Goal: Task Accomplishment & Management: Manage account settings

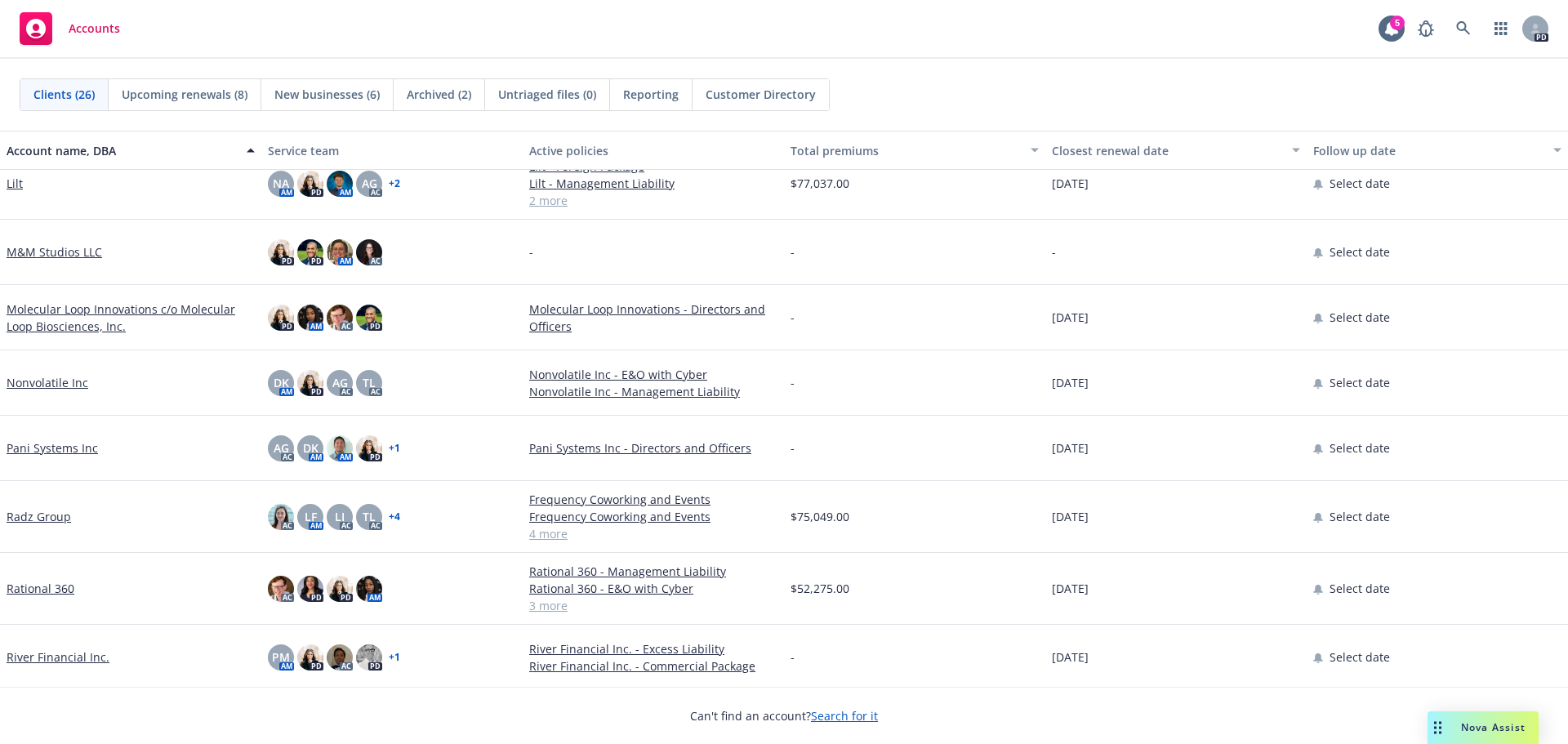
scroll to position [817, 0]
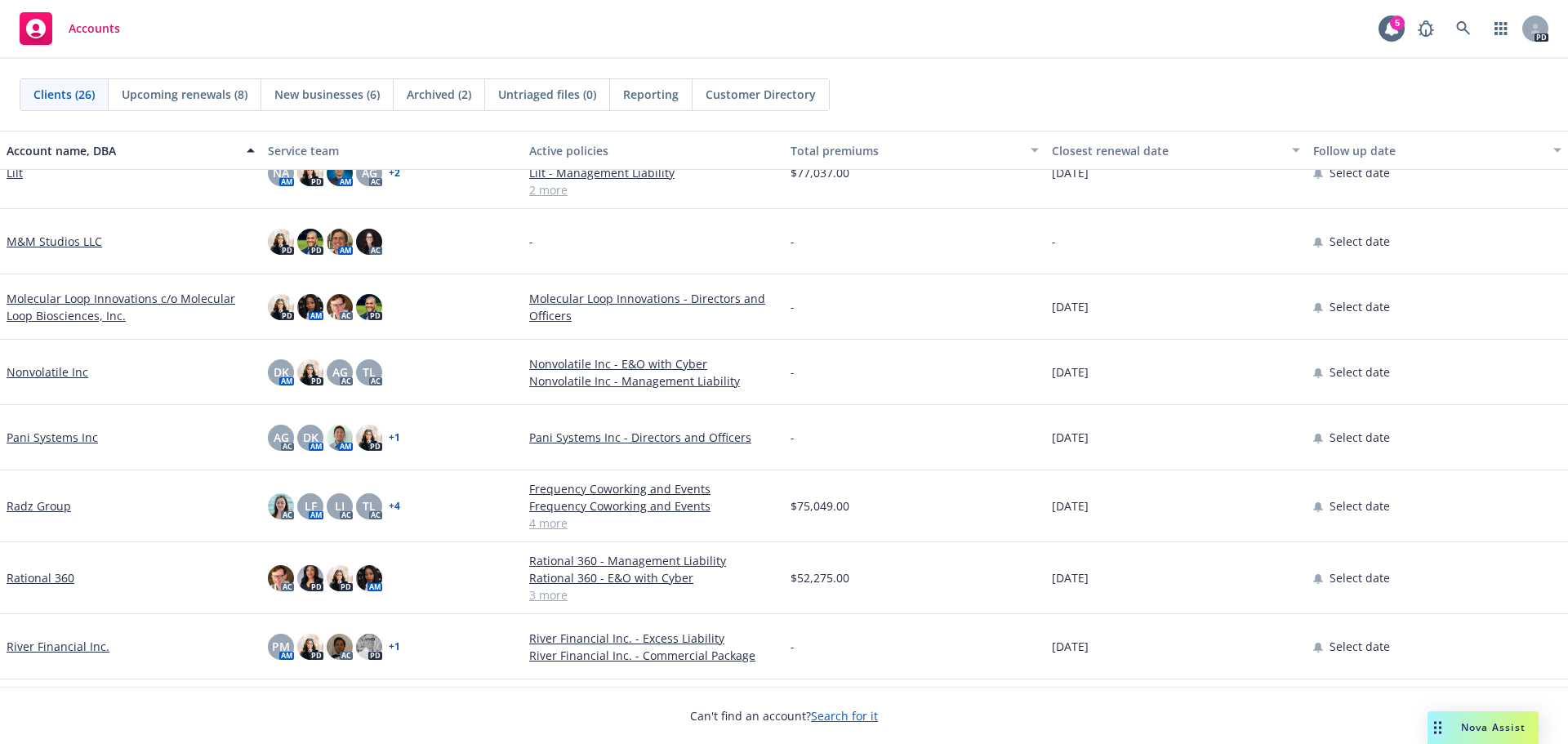
click at [76, 296] on link "Molecular Loop Innovations c/o Molecular Loop Biosciences, Inc." at bounding box center [131, 307] width 248 height 35
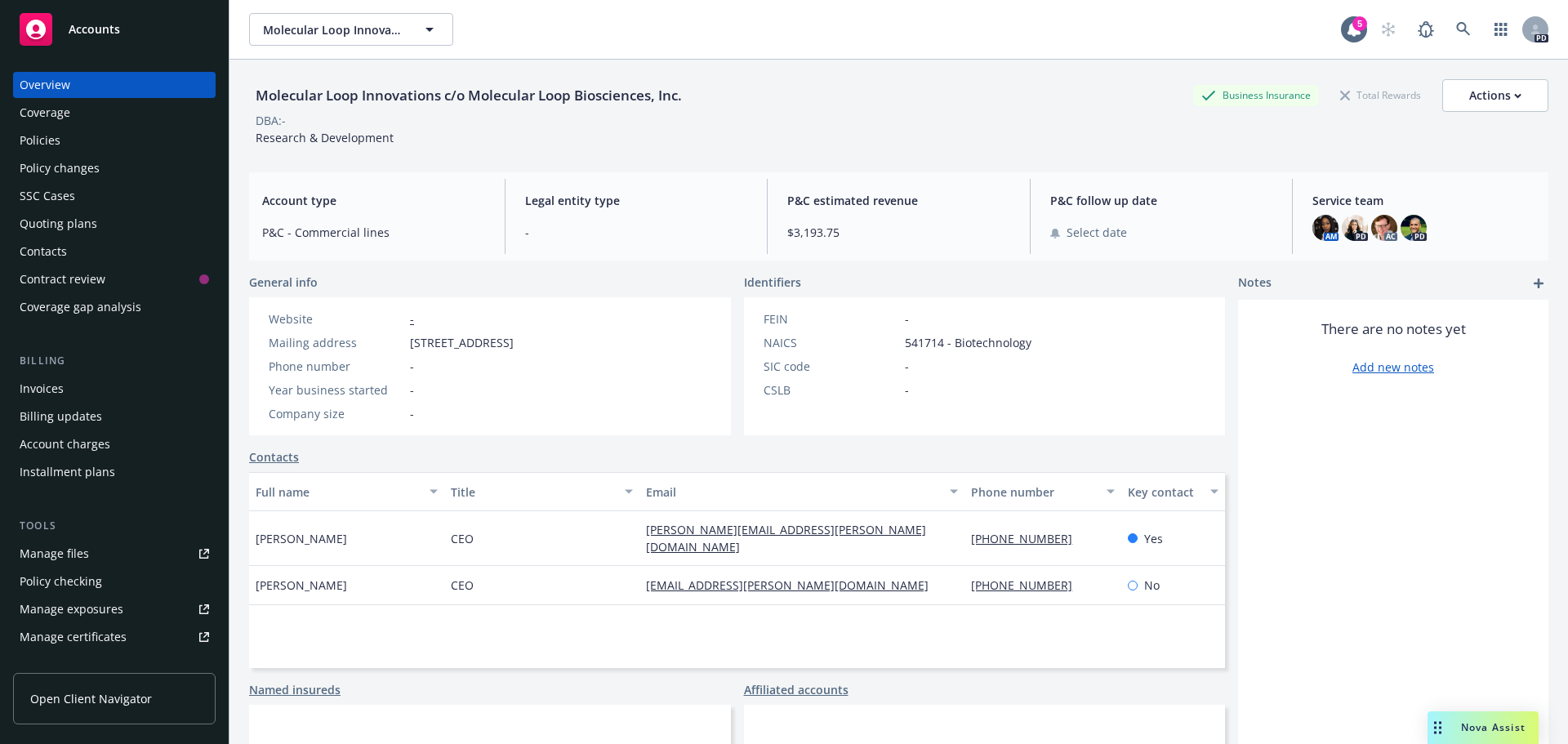
click at [67, 135] on div "Policies" at bounding box center [114, 140] width 190 height 26
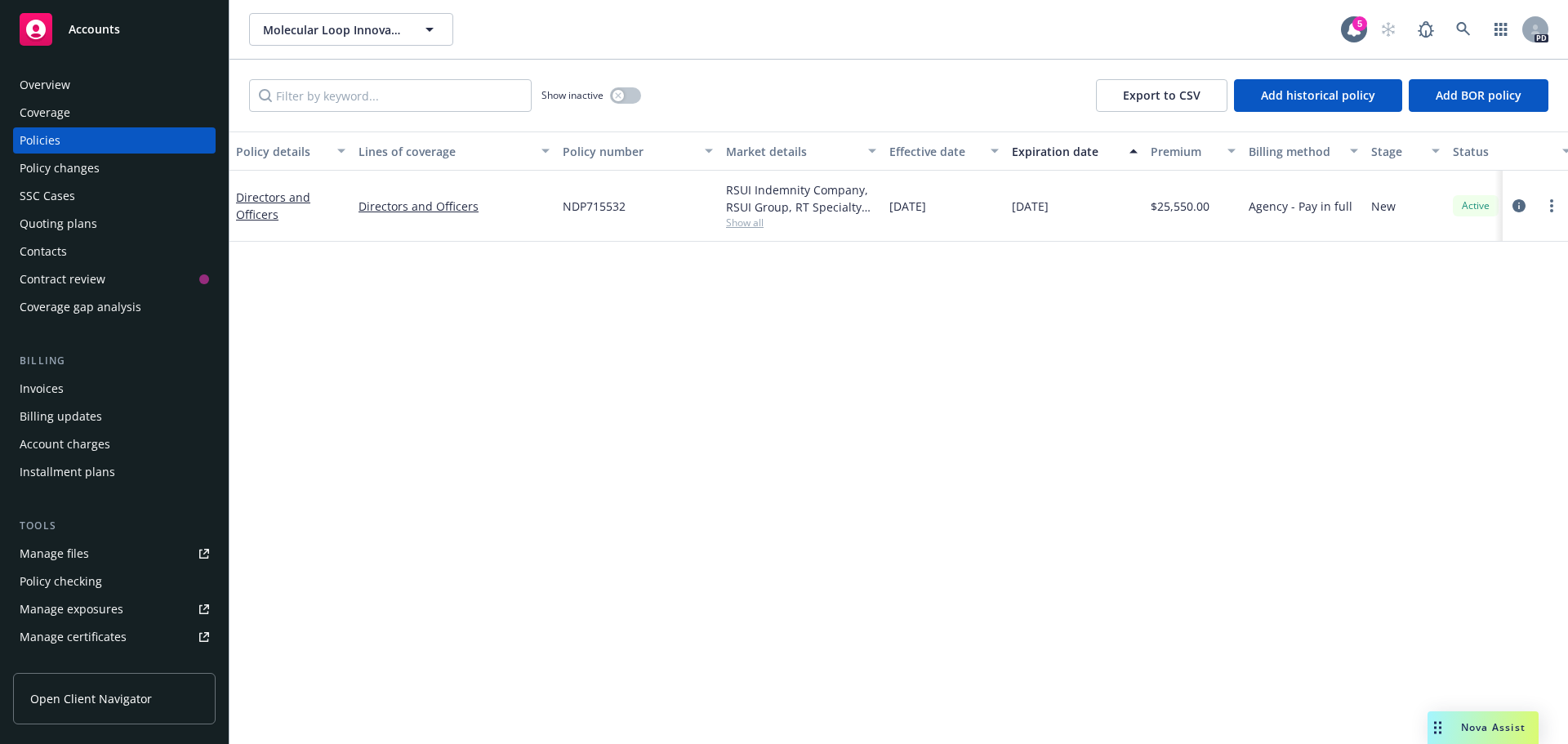
click at [74, 80] on div "Overview" at bounding box center [114, 84] width 190 height 26
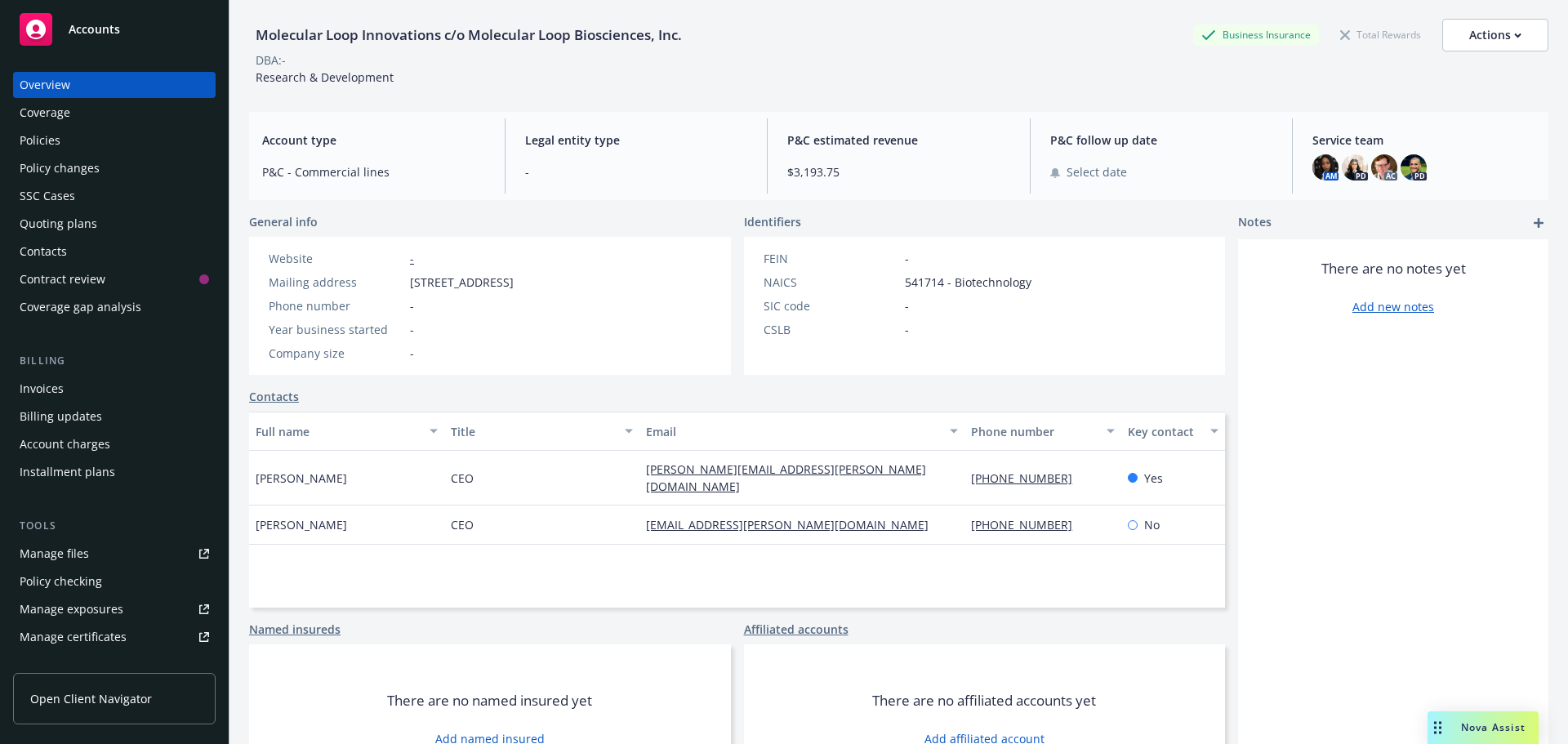
scroll to position [29, 0]
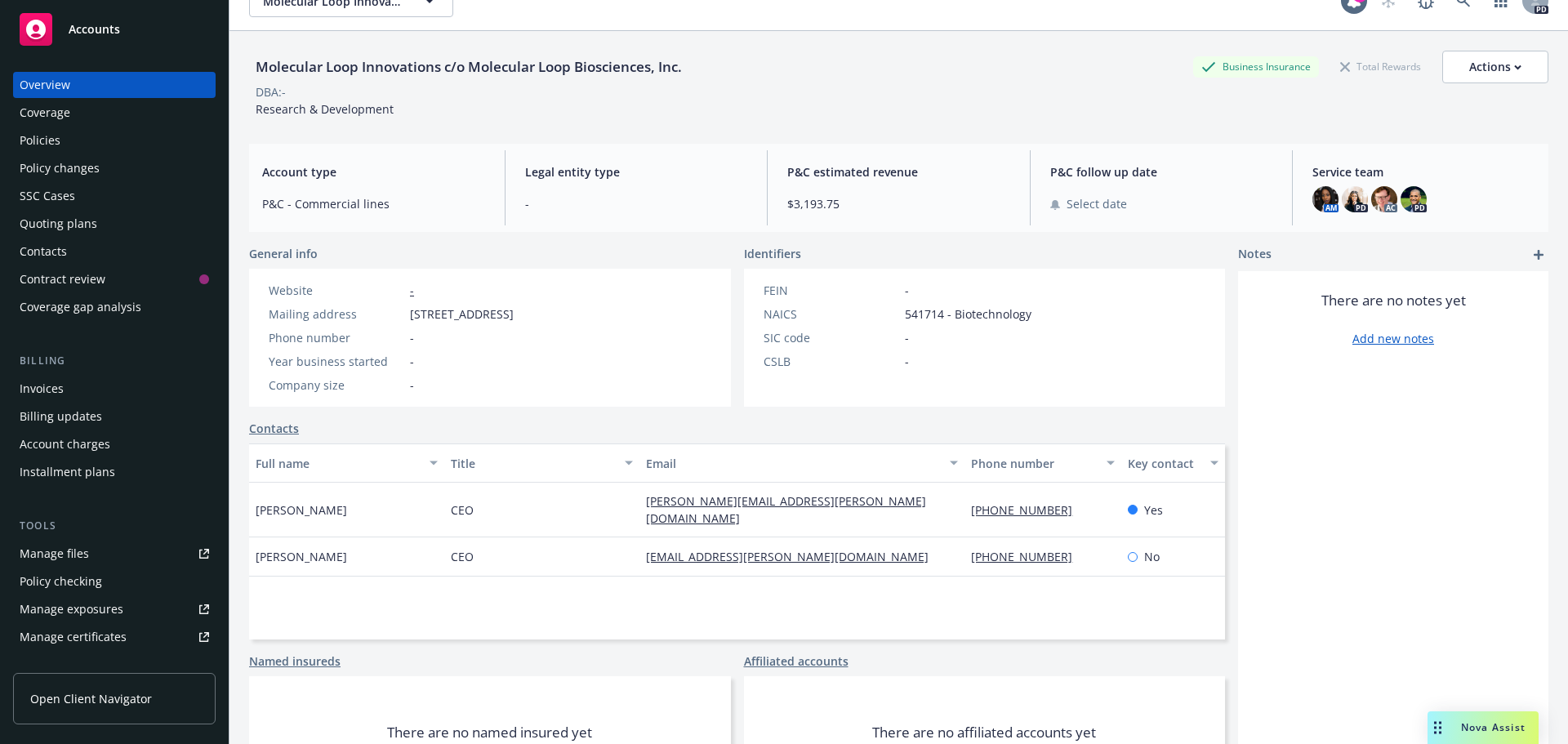
click at [65, 254] on div "Contacts" at bounding box center [44, 251] width 48 height 26
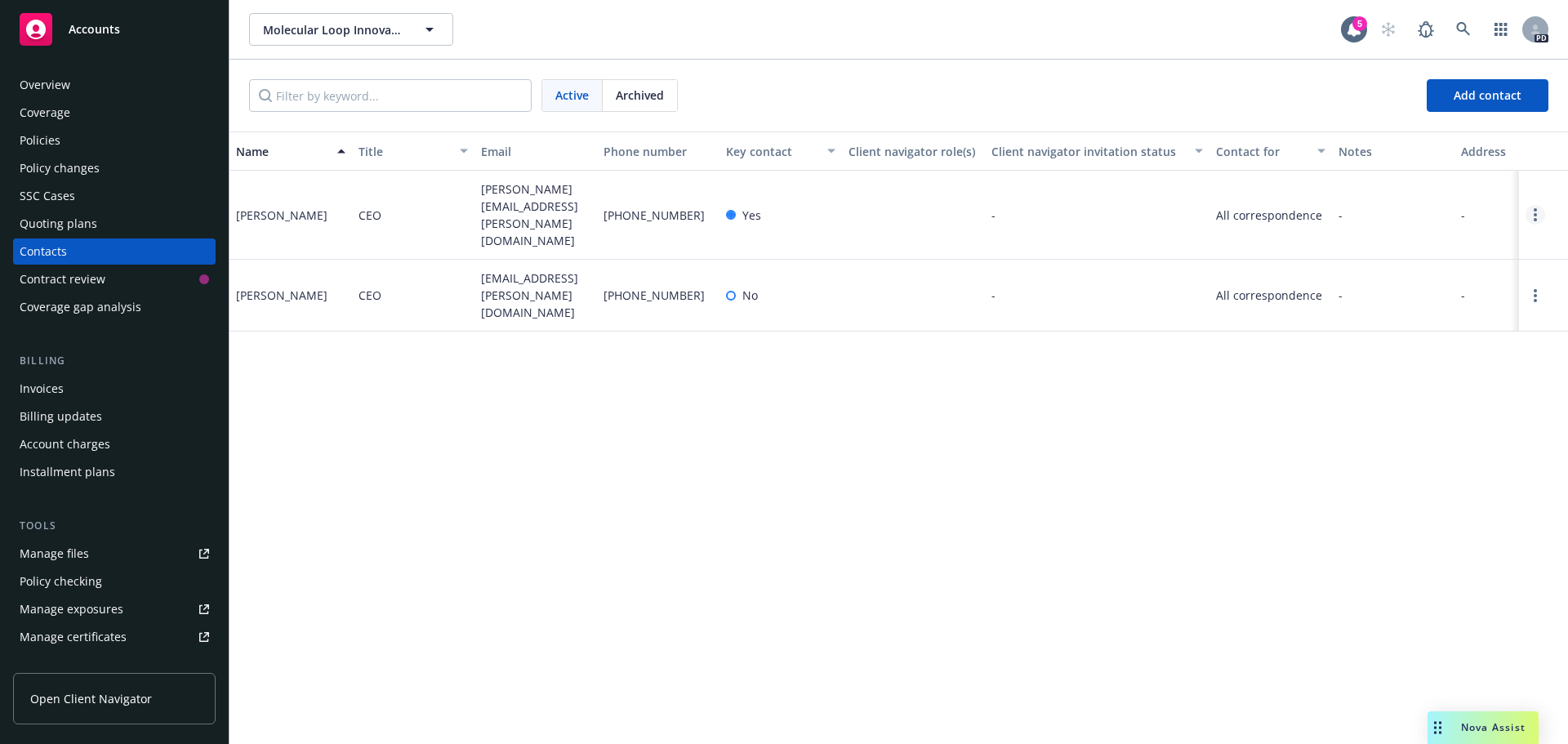
click at [1537, 206] on link "Open options" at bounding box center [1535, 215] width 20 height 20
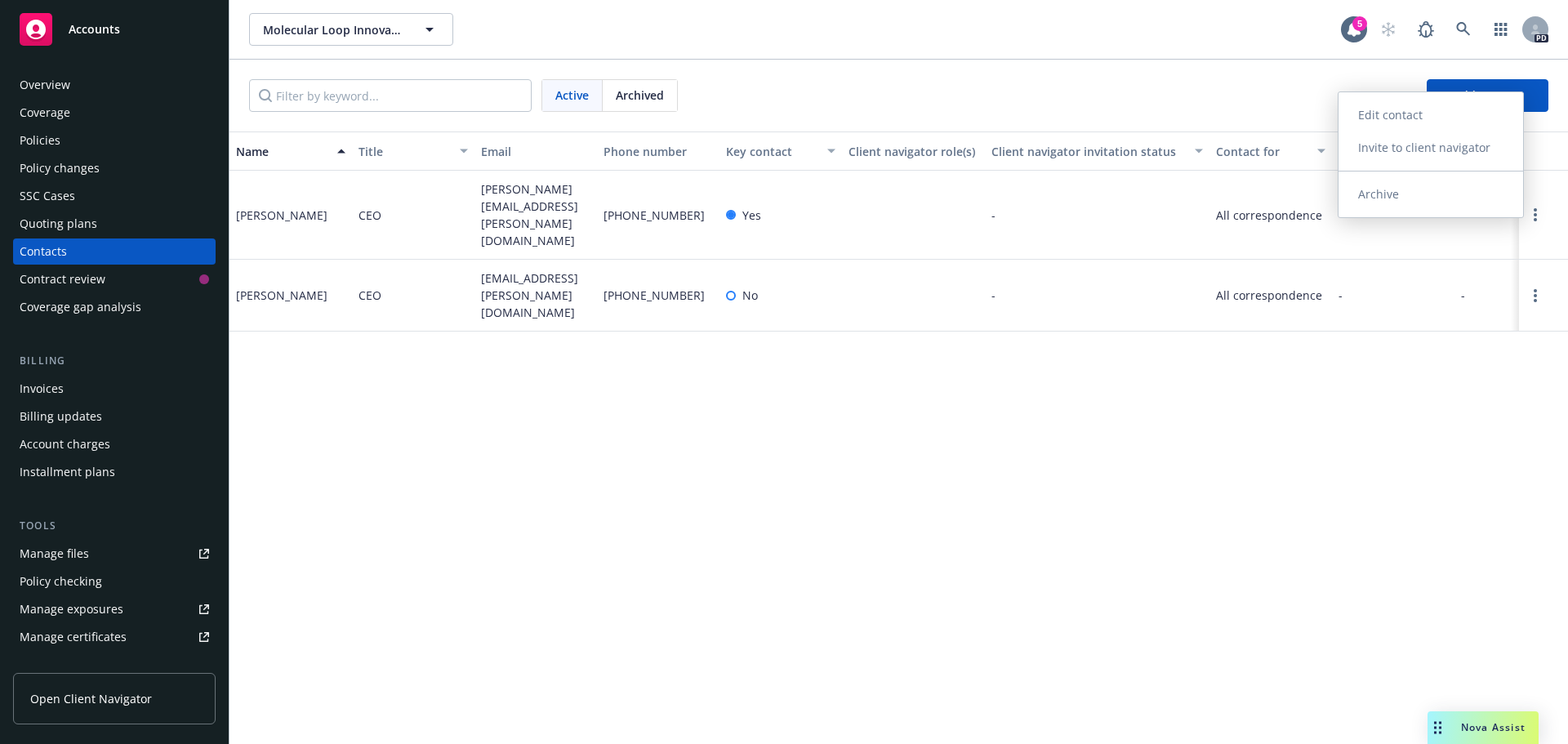
click at [1427, 119] on link "Edit contact" at bounding box center [1431, 114] width 185 height 33
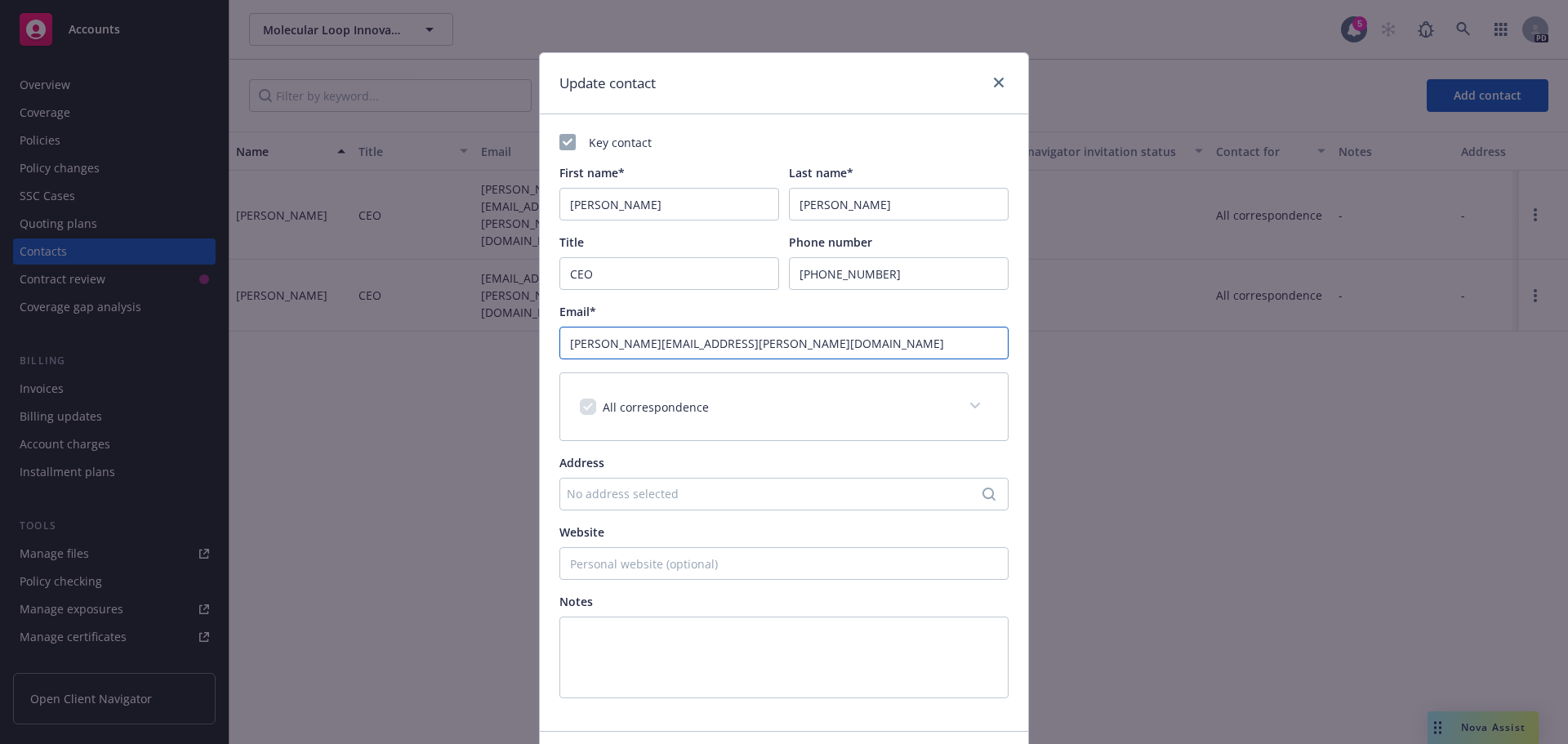
drag, startPoint x: 811, startPoint y: 341, endPoint x: 572, endPoint y: 345, distance: 239.0
click at [572, 345] on input "[PERSON_NAME][EMAIL_ADDRESS][PERSON_NAME][DOMAIN_NAME]" at bounding box center [784, 343] width 449 height 33
click at [854, 353] on input "[PERSON_NAME][EMAIL_ADDRESS][PERSON_NAME][DOMAIN_NAME]" at bounding box center [784, 343] width 449 height 33
drag, startPoint x: 816, startPoint y: 341, endPoint x: 482, endPoint y: 324, distance: 334.4
click at [482, 324] on div "Update contact Key contact First name* [PERSON_NAME] Last name* [PERSON_NAME] T…" at bounding box center [784, 372] width 1568 height 744
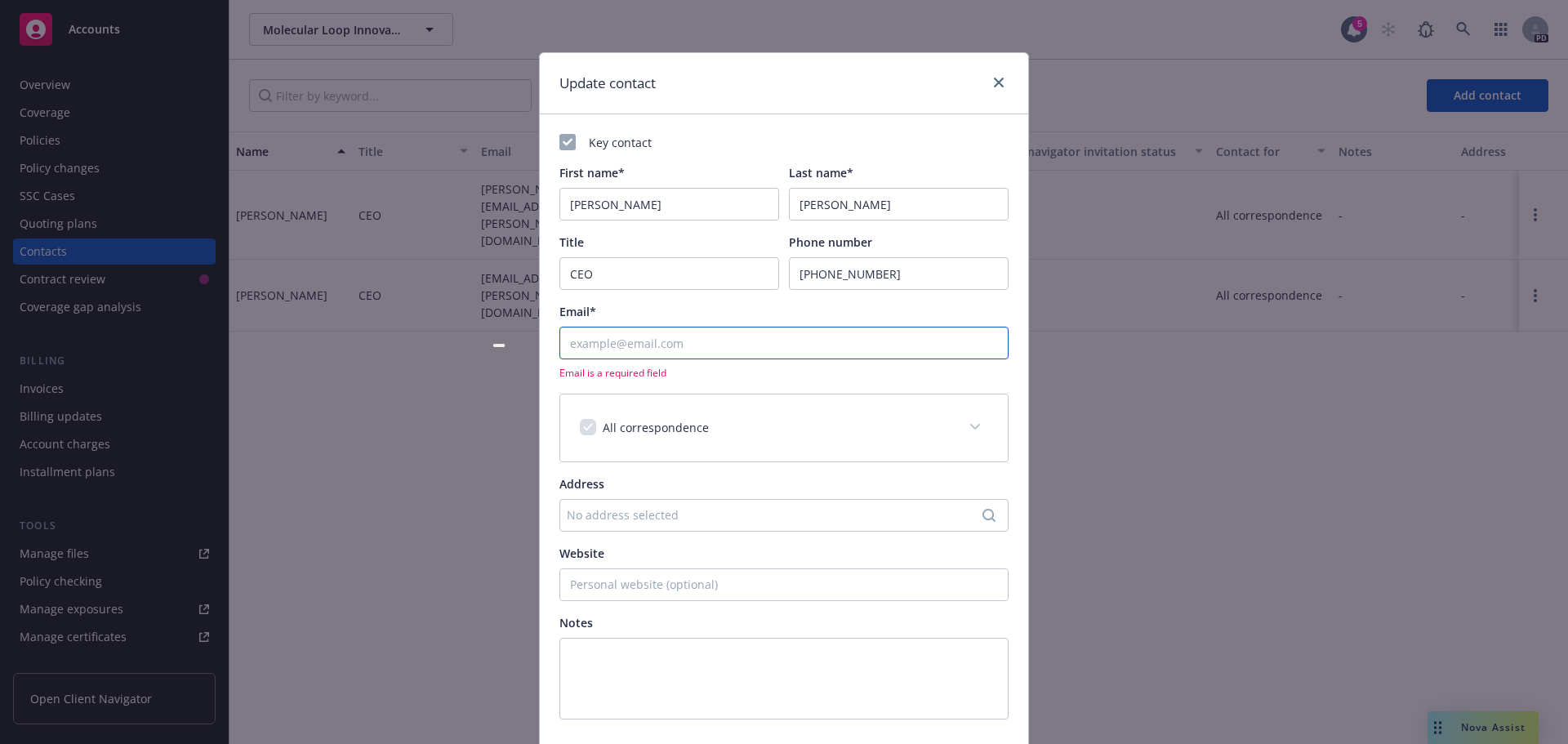
paste input "[PERSON_NAME][EMAIL_ADDRESS][PERSON_NAME][DOMAIN_NAME]"
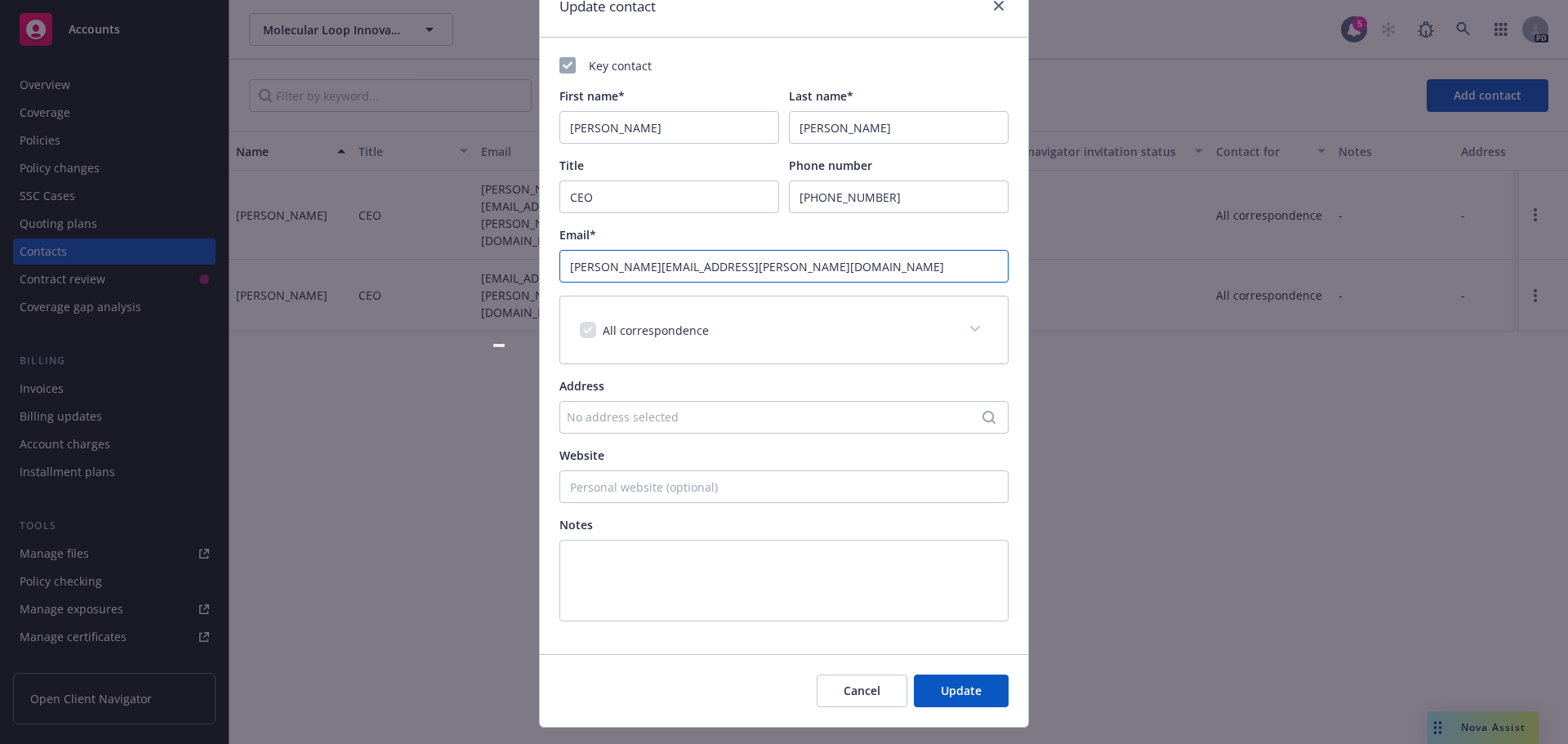
scroll to position [112, 0]
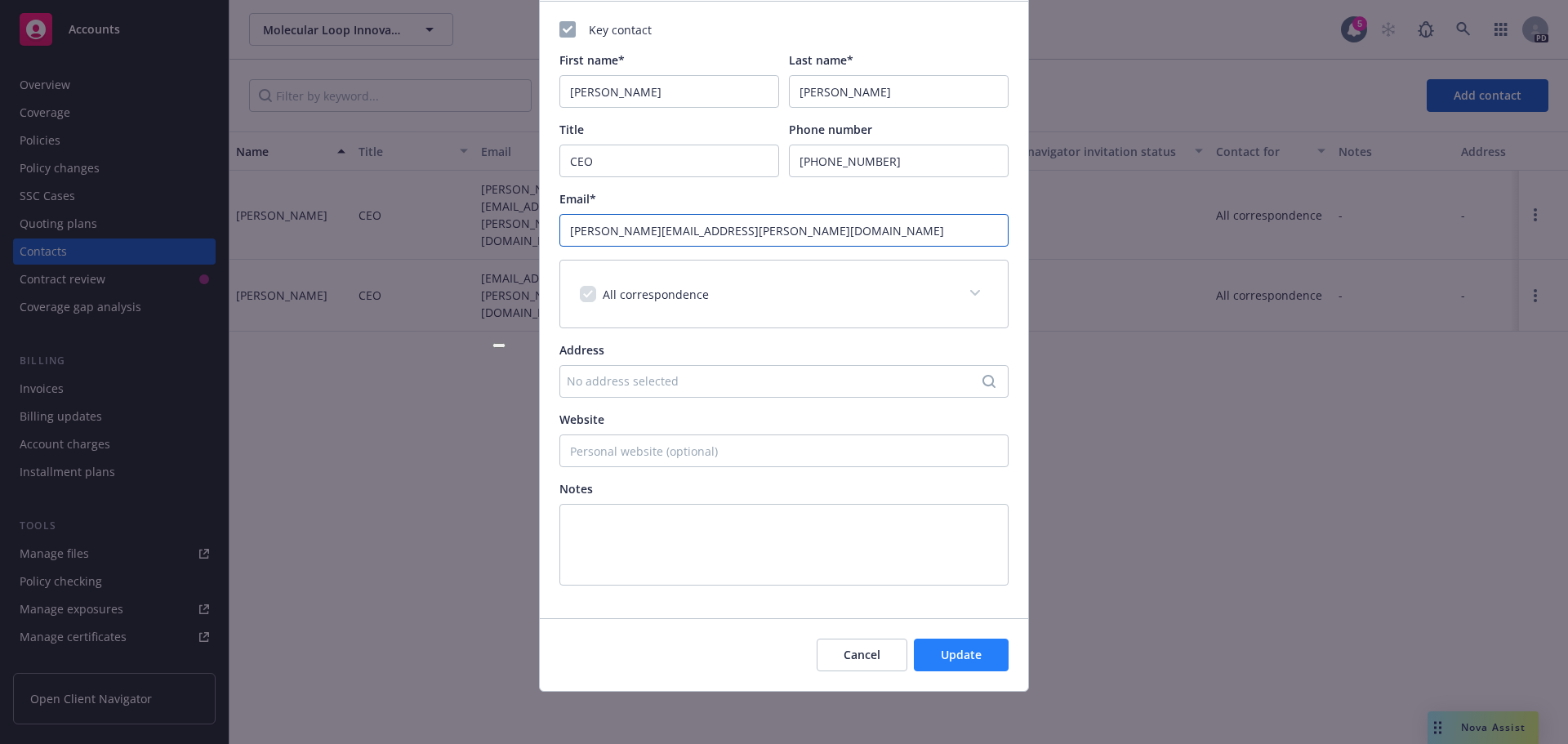
type input "[PERSON_NAME][EMAIL_ADDRESS][PERSON_NAME][DOMAIN_NAME]"
click at [925, 650] on button "Update" at bounding box center [961, 655] width 94 height 33
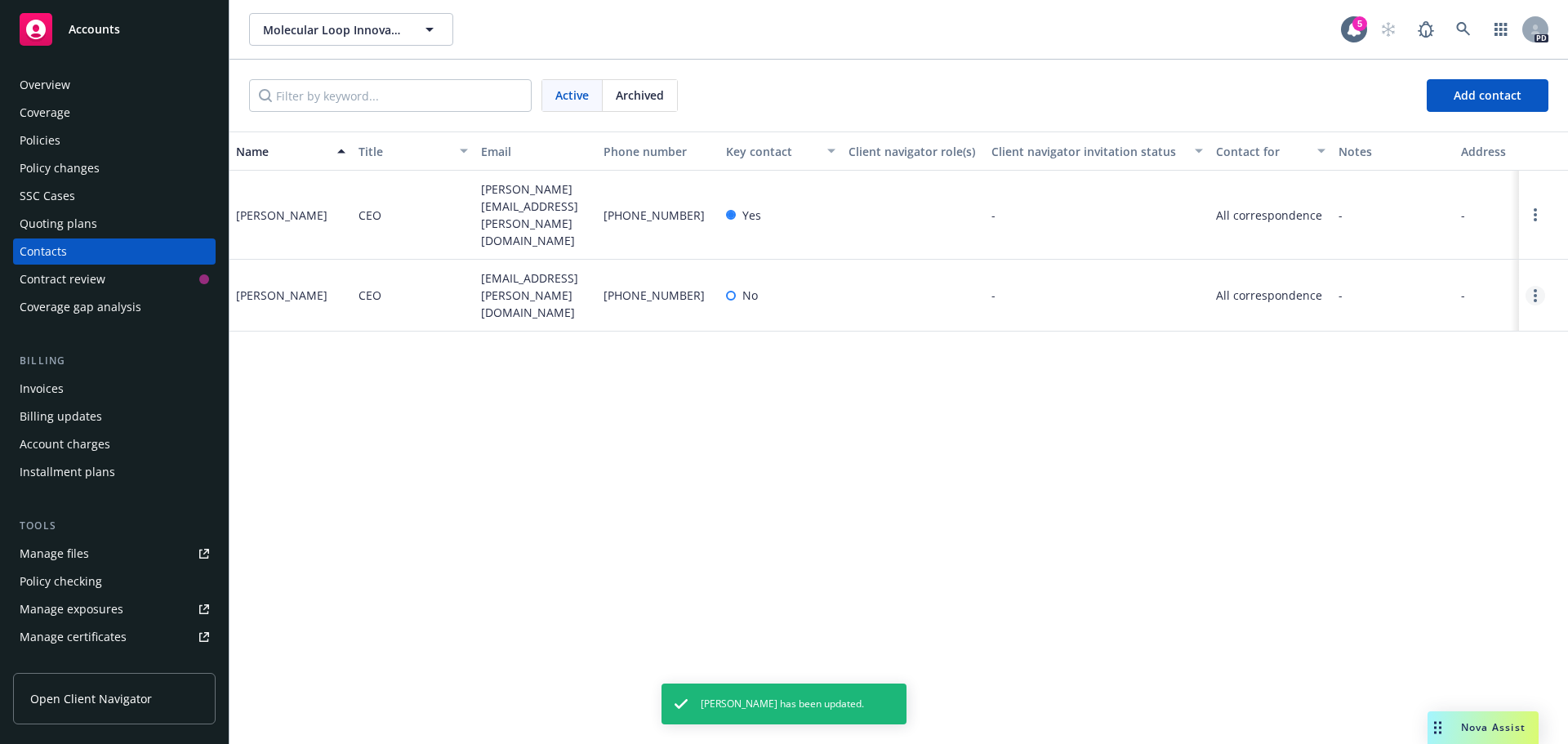
click at [1536, 294] on circle "Open options" at bounding box center [1535, 295] width 3 height 3
click at [1400, 197] on link "Edit contact" at bounding box center [1431, 187] width 185 height 33
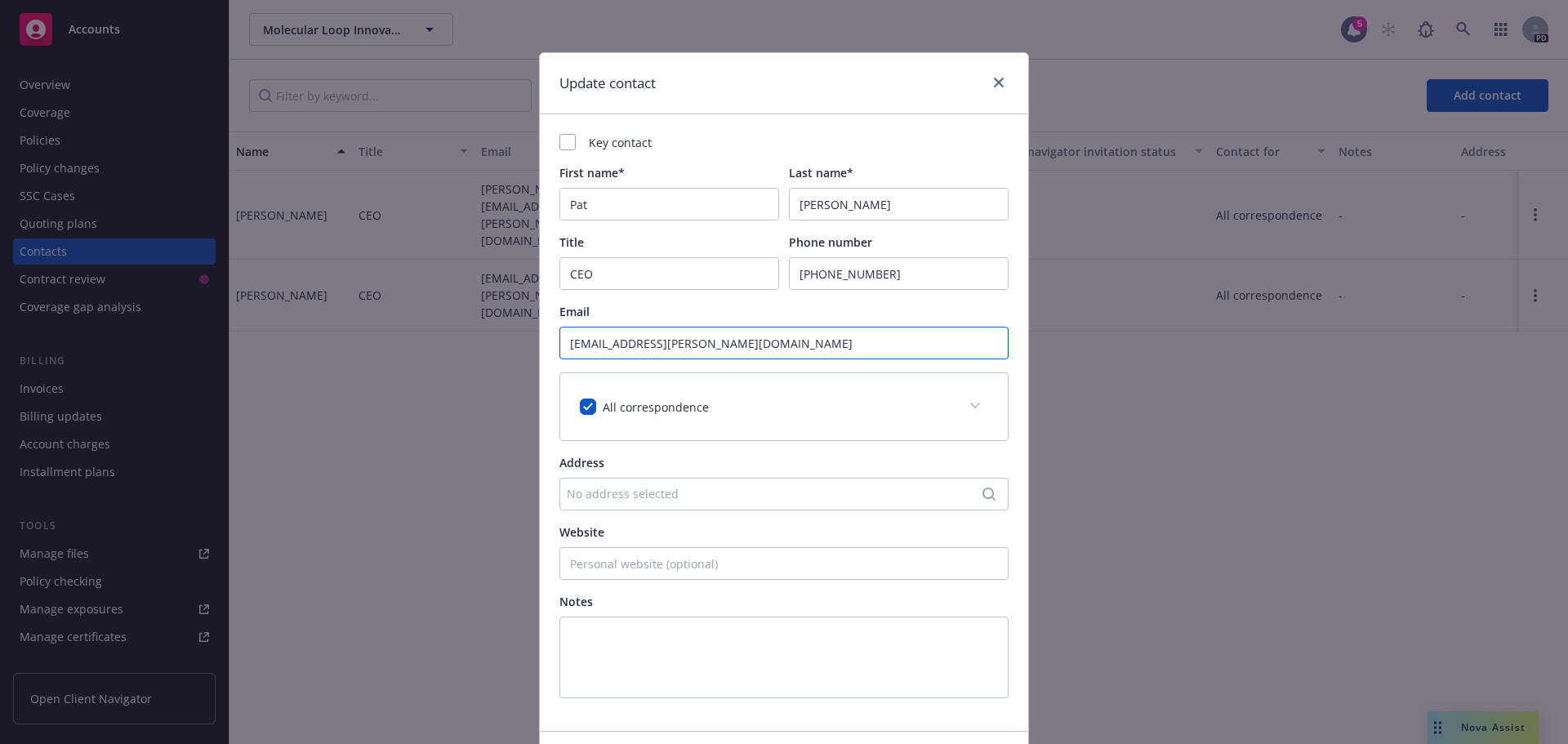
drag, startPoint x: 732, startPoint y: 343, endPoint x: 449, endPoint y: 314, distance: 284.5
click at [471, 329] on div "Update contact Key contact First name* [PERSON_NAME] Last name* [PERSON_NAME] T…" at bounding box center [784, 372] width 1568 height 744
paste input "[PERSON_NAME][EMAIL_ADDRESS][PERSON_NAME][DOMAIN_NAME]"
type input "[PERSON_NAME][EMAIL_ADDRESS][PERSON_NAME][DOMAIN_NAME]"
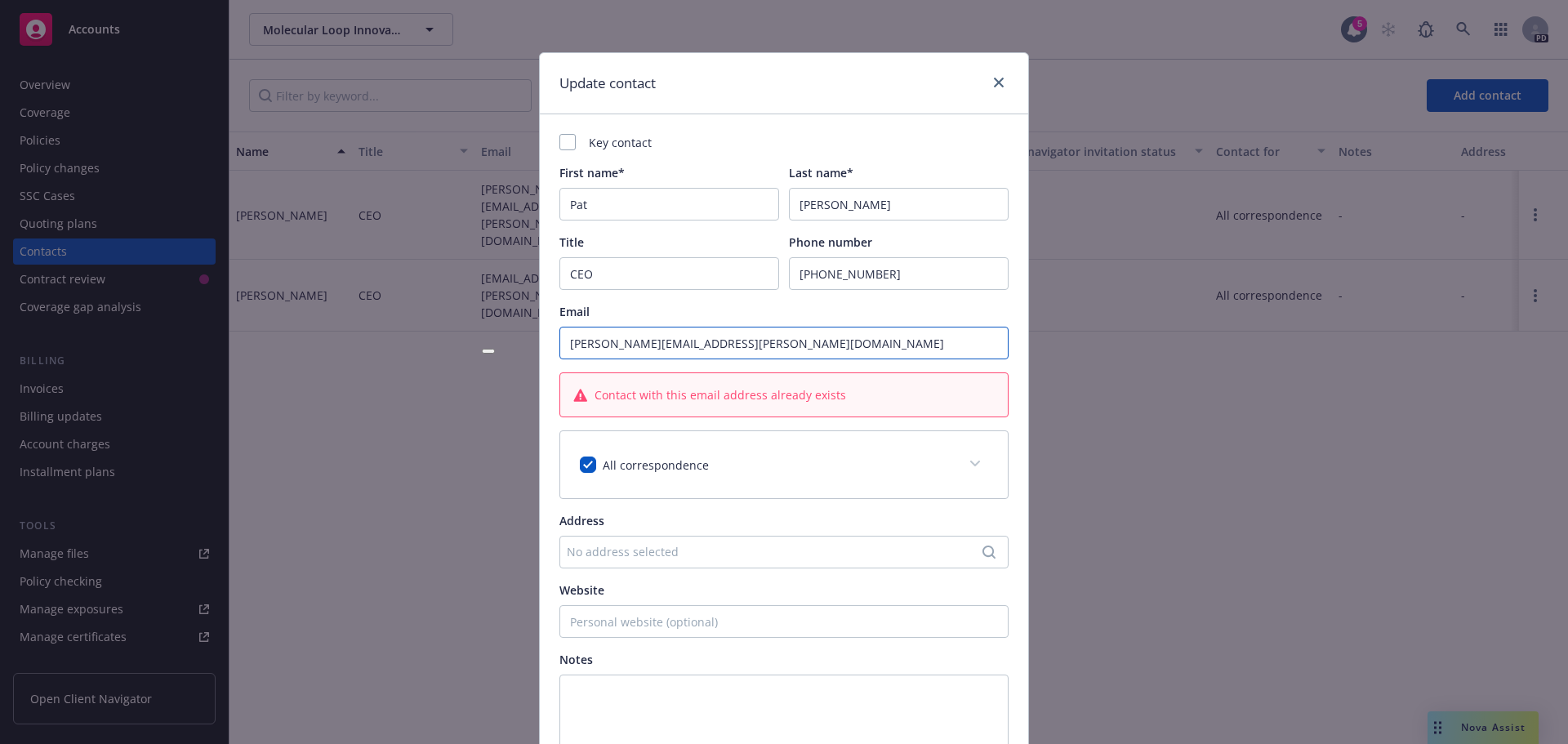
click at [825, 347] on input "[PERSON_NAME][EMAIL_ADDRESS][PERSON_NAME][DOMAIN_NAME]" at bounding box center [784, 343] width 449 height 33
drag, startPoint x: 825, startPoint y: 347, endPoint x: 519, endPoint y: 328, distance: 306.6
click at [525, 328] on div "Update contact [PERSON_NAME] contact First name* [PERSON_NAME] Last name* [PERS…" at bounding box center [784, 372] width 1568 height 744
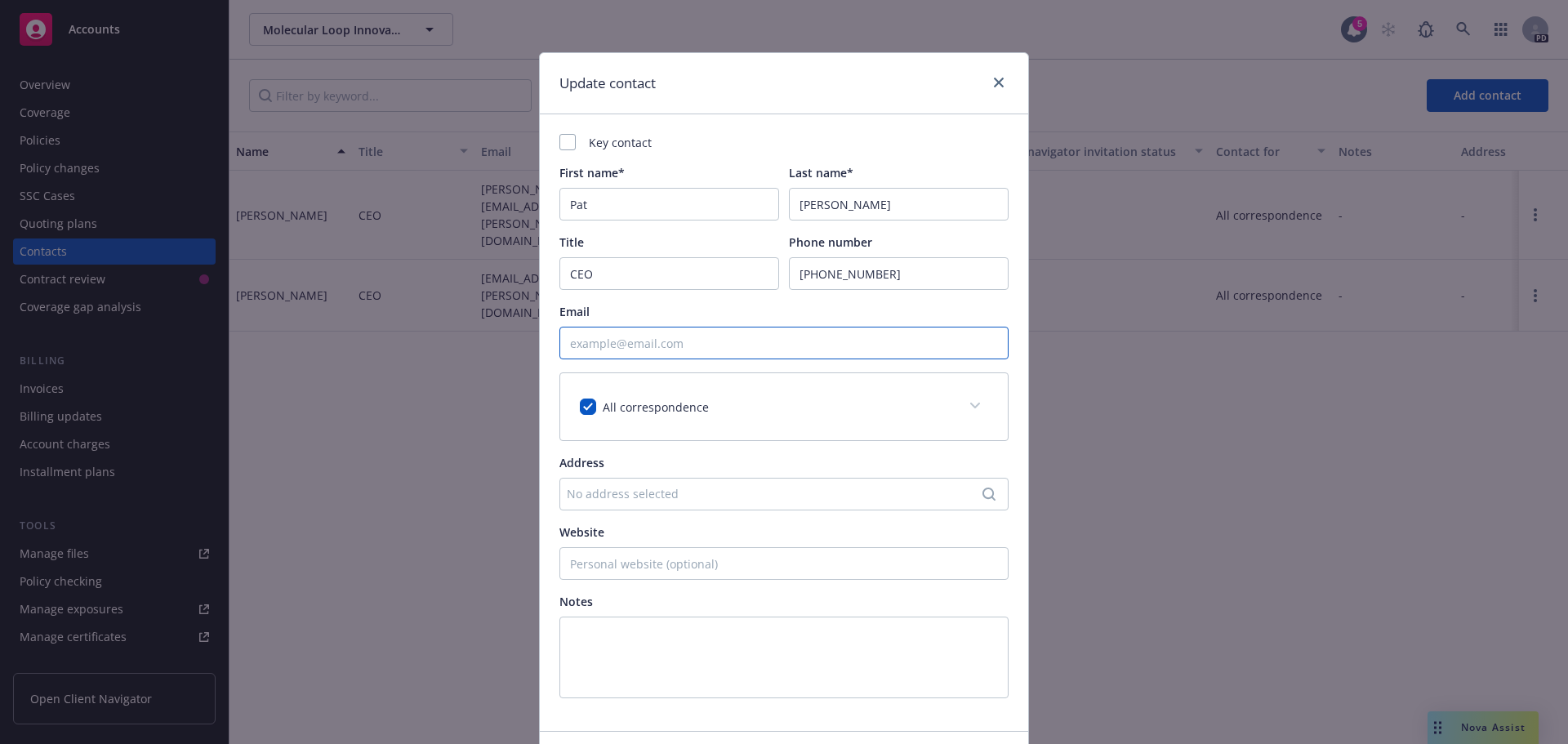
click at [630, 338] on input "Email" at bounding box center [784, 343] width 449 height 33
paste input "[EMAIL_ADDRESS][PERSON_NAME][DOMAIN_NAME]"
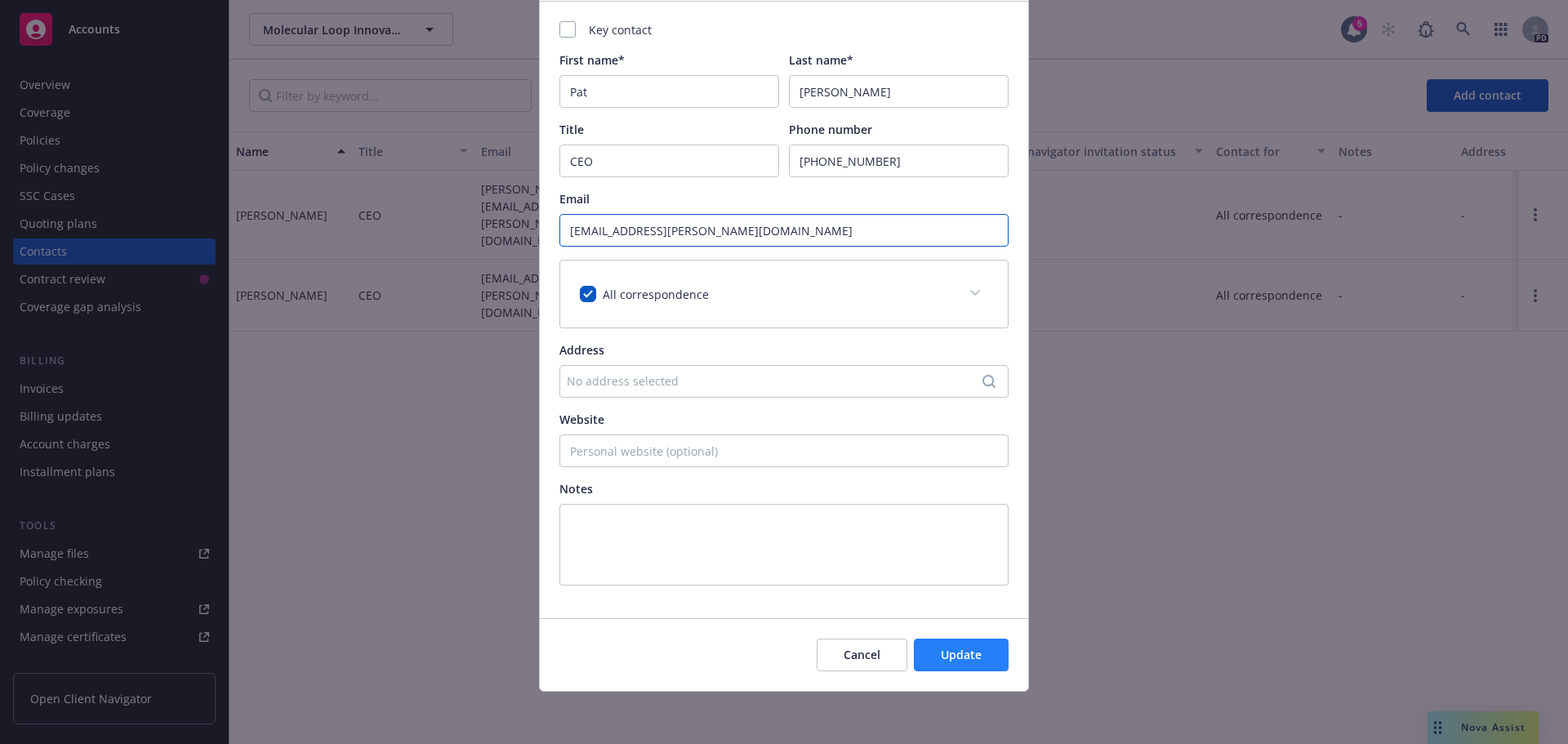
type input "[EMAIL_ADDRESS][PERSON_NAME][DOMAIN_NAME]"
click at [941, 649] on span "Update" at bounding box center [961, 655] width 41 height 16
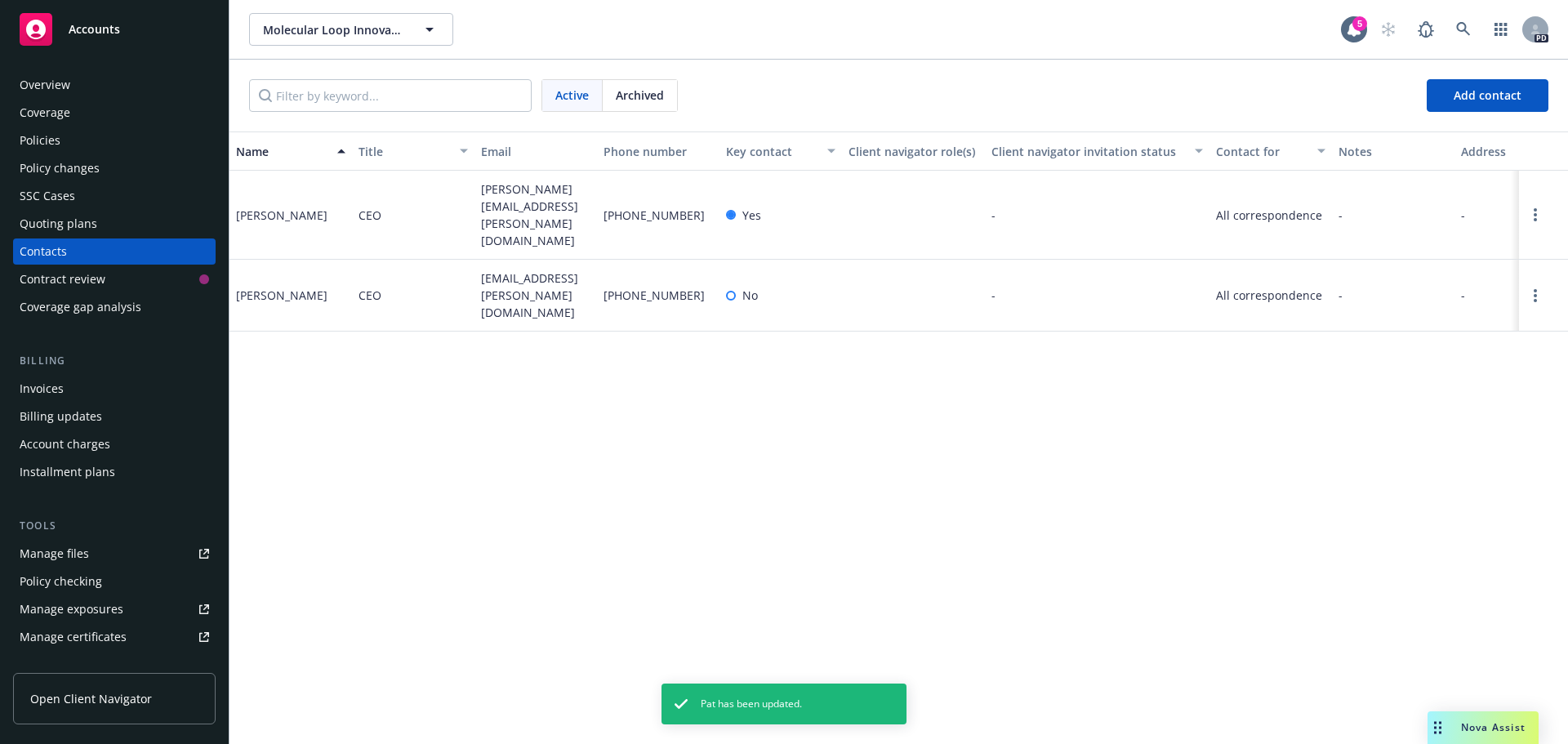
click at [50, 248] on div "Contacts" at bounding box center [44, 251] width 48 height 26
click at [66, 89] on div "Overview" at bounding box center [45, 84] width 51 height 26
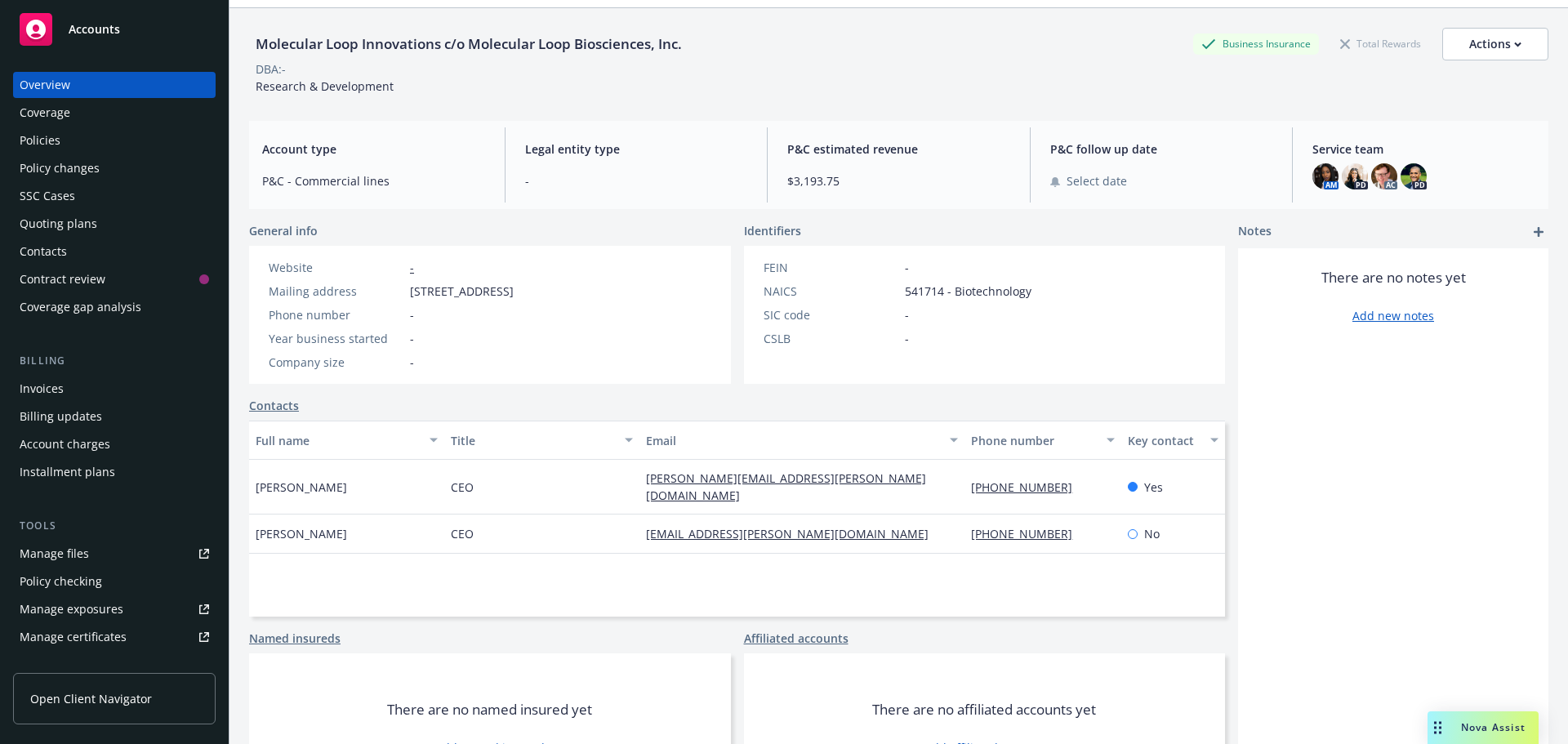
scroll to position [110, 0]
